Goal: Find specific page/section: Find specific page/section

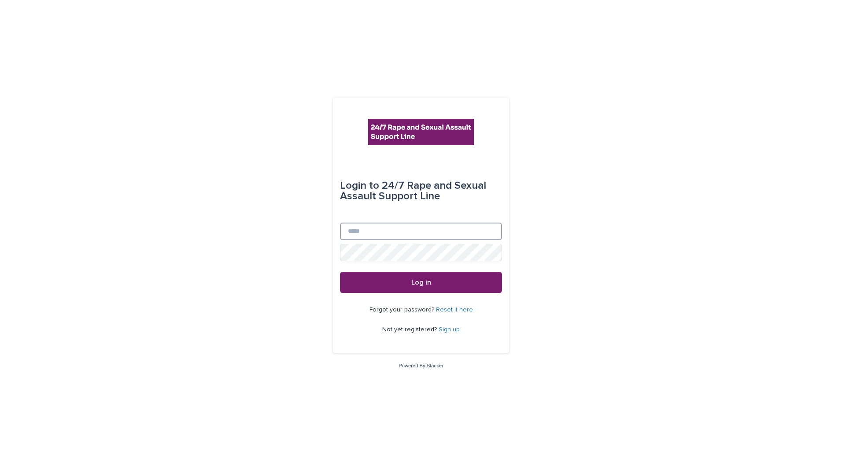
drag, startPoint x: 377, startPoint y: 234, endPoint x: 370, endPoint y: 232, distance: 7.4
click at [377, 233] on input "Email" at bounding box center [421, 232] width 162 height 18
type input "**********"
click at [340, 272] on button "Log in" at bounding box center [421, 282] width 162 height 21
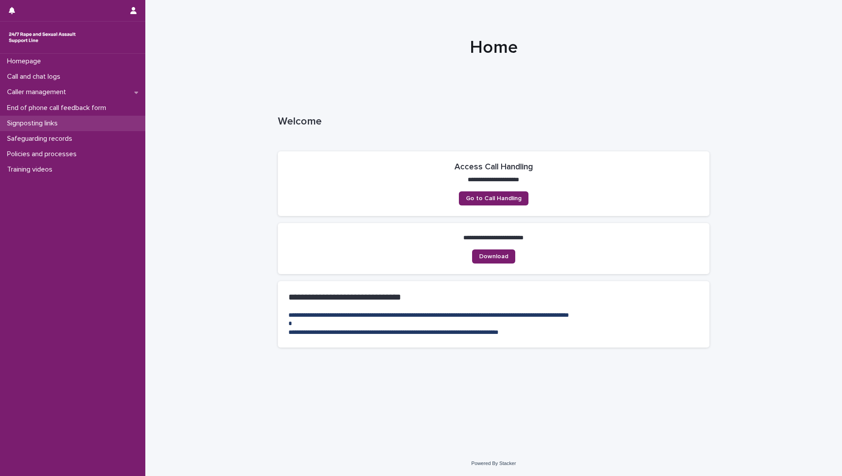
click at [36, 122] on p "Signposting links" at bounding box center [34, 123] width 61 height 8
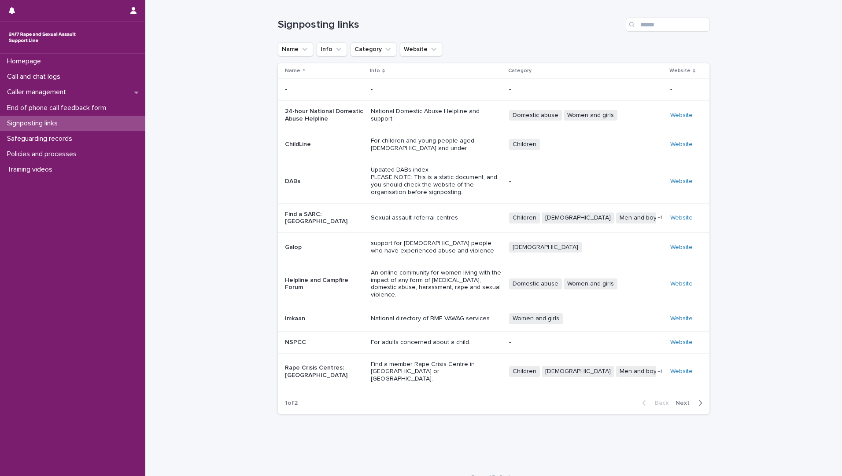
click at [680, 400] on span "Next" at bounding box center [684, 403] width 19 height 6
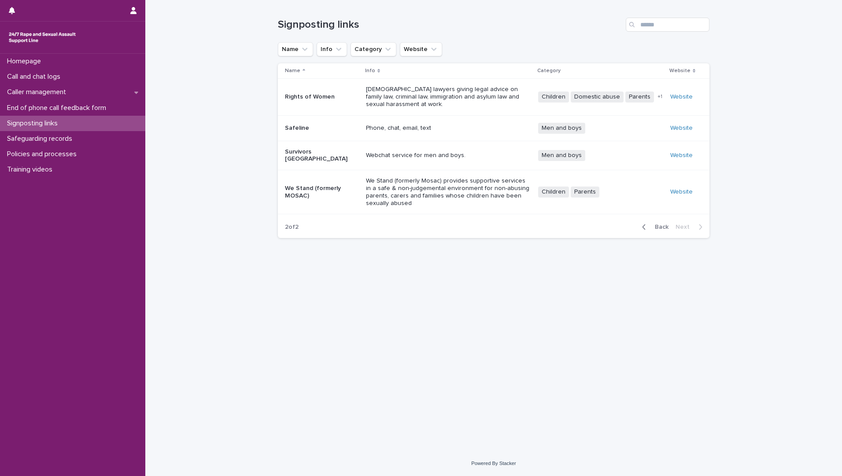
click at [650, 216] on div "Back Next" at bounding box center [672, 227] width 74 height 22
click at [651, 224] on span "Back" at bounding box center [658, 227] width 19 height 6
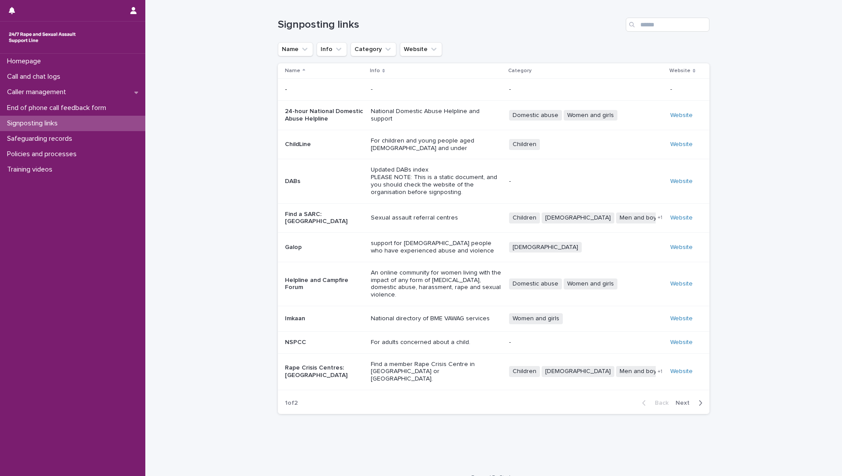
click at [684, 400] on span "Next" at bounding box center [684, 403] width 19 height 6
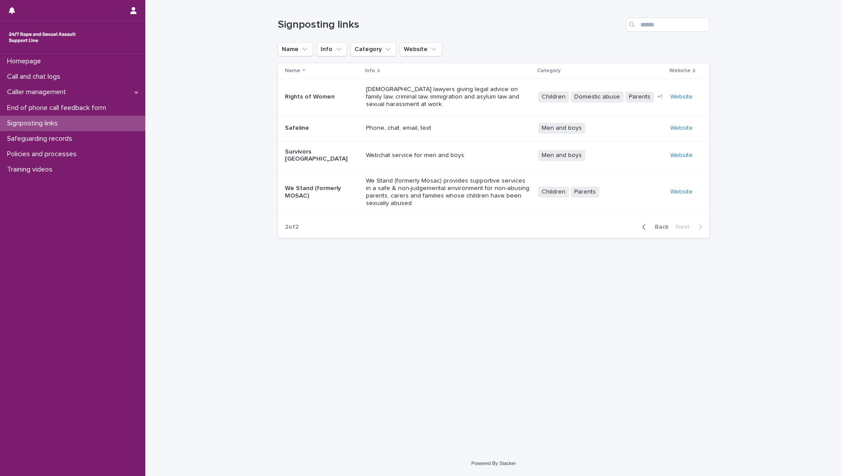
click at [659, 224] on span "Back" at bounding box center [658, 227] width 19 height 6
